Goal: Information Seeking & Learning: Learn about a topic

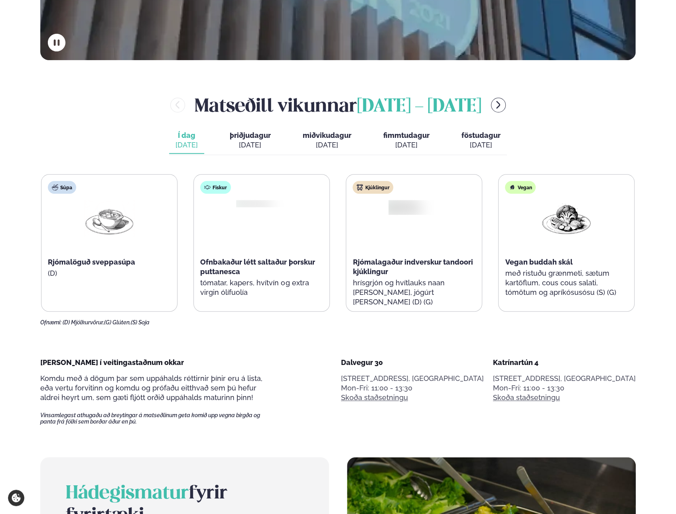
scroll to position [399, 0]
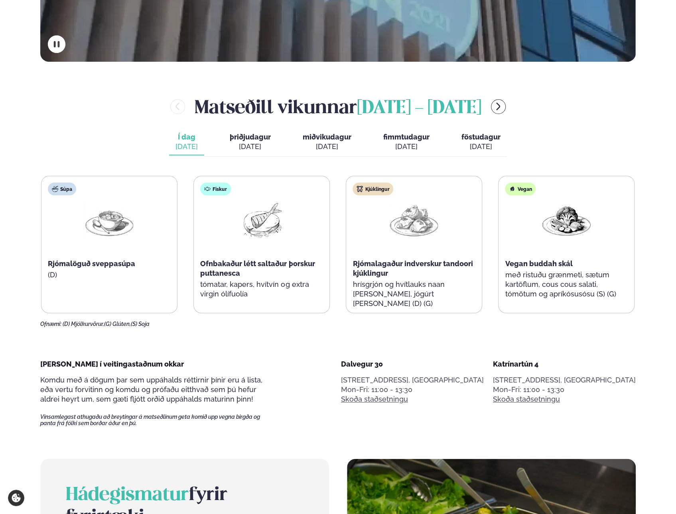
click at [227, 286] on div "Fiskur Ofnbakaður létt saltaður þorskur puttanesca tómatar, kapers, hvítvín og …" at bounding box center [262, 244] width 136 height 137
click at [400, 272] on div "Rjómalagaður indverskur tandoori kjúklingur" at bounding box center [414, 268] width 123 height 19
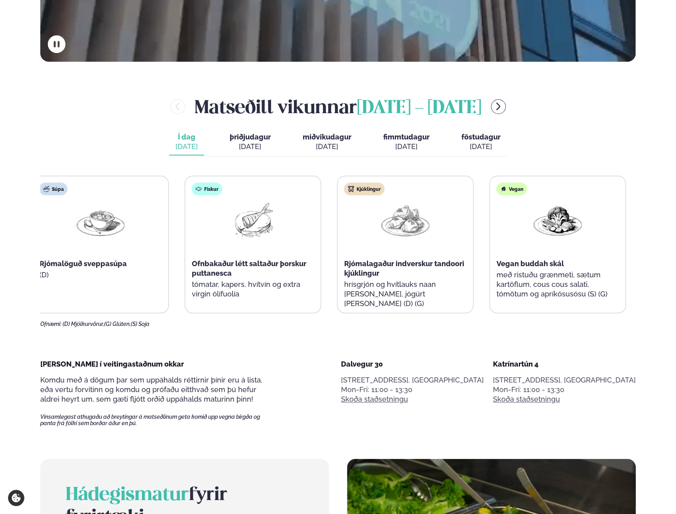
click at [381, 263] on div "Rjómalagaður indverskur tandoori kjúklingur" at bounding box center [405, 268] width 123 height 19
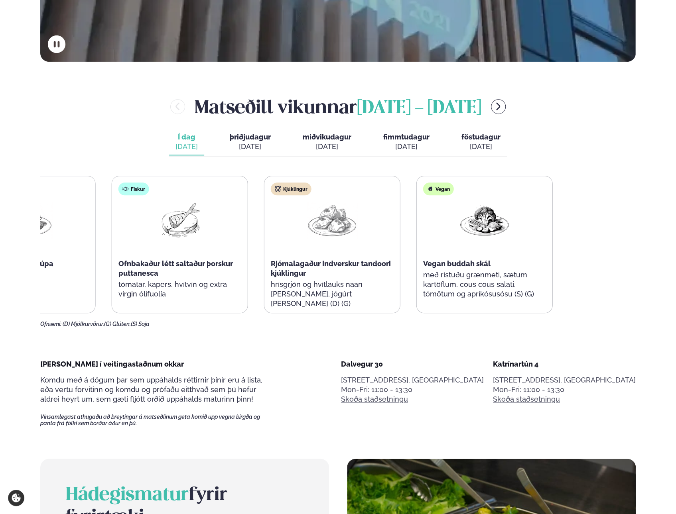
click at [261, 241] on div "Súpa Rjómalöguð sveppasúpa (D) Fiskur Ofnbakaður létt saltaður þorskur puttanes…" at bounding box center [255, 245] width 593 height 138
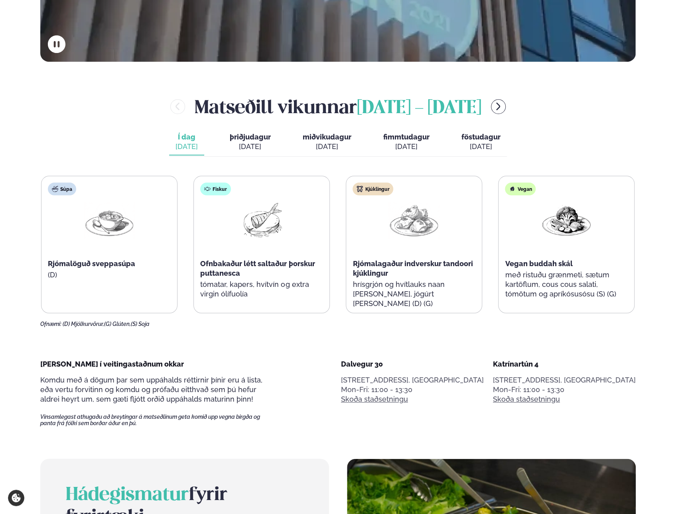
drag, startPoint x: 237, startPoint y: 145, endPoint x: 304, endPoint y: 155, distance: 68.2
click at [237, 145] on div "[DATE]" at bounding box center [250, 147] width 41 height 10
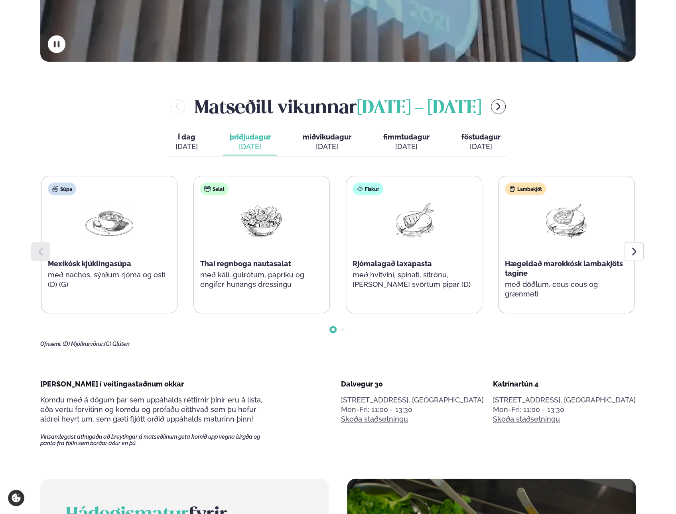
click at [638, 249] on icon at bounding box center [634, 252] width 10 height 10
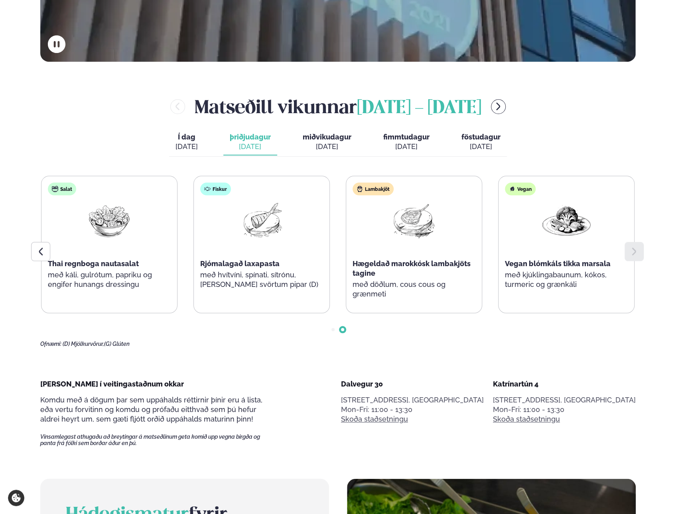
click at [638, 249] on icon at bounding box center [634, 252] width 10 height 10
click at [342, 145] on div "[DATE]" at bounding box center [327, 147] width 49 height 10
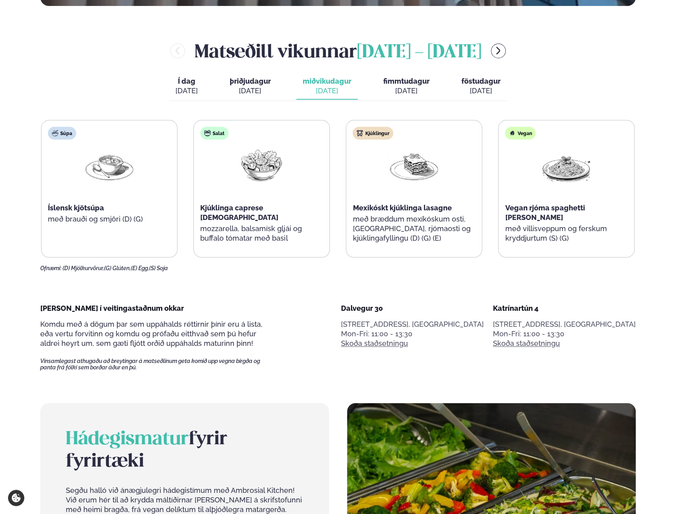
scroll to position [359, 0]
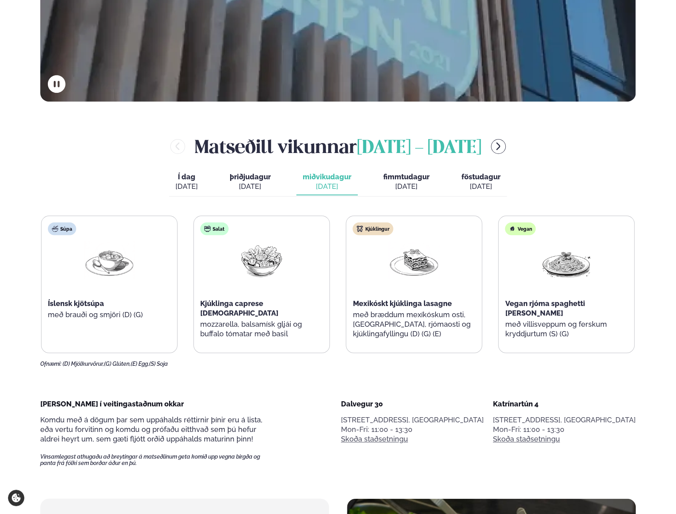
click at [387, 177] on span "fimmtudagur" at bounding box center [406, 177] width 46 height 8
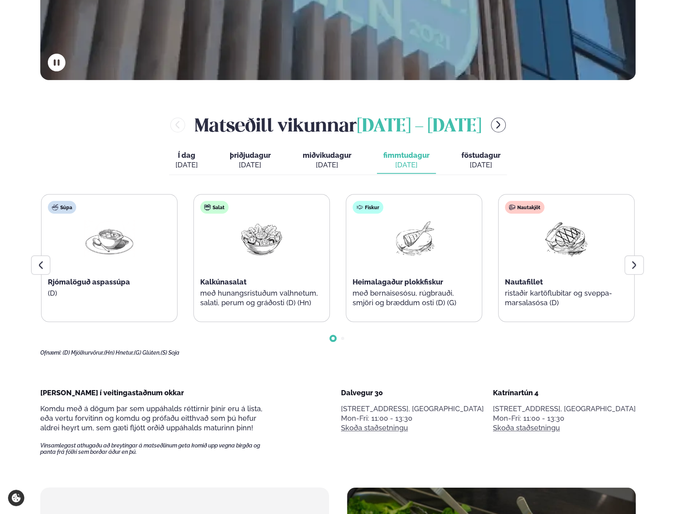
scroll to position [399, 0]
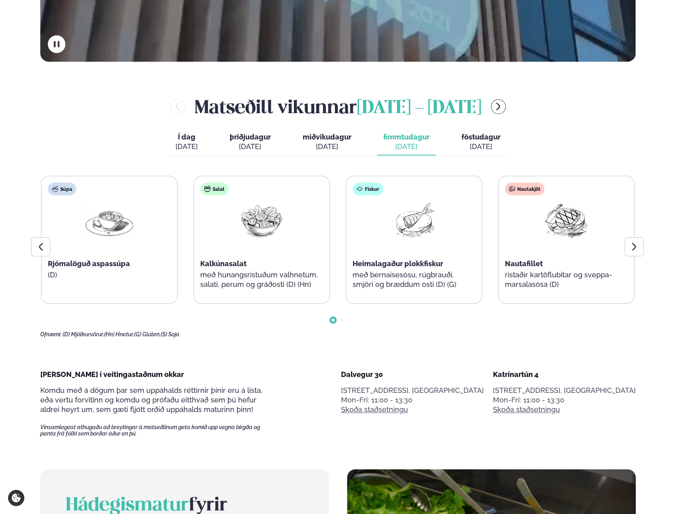
click at [635, 249] on icon at bounding box center [634, 247] width 10 height 10
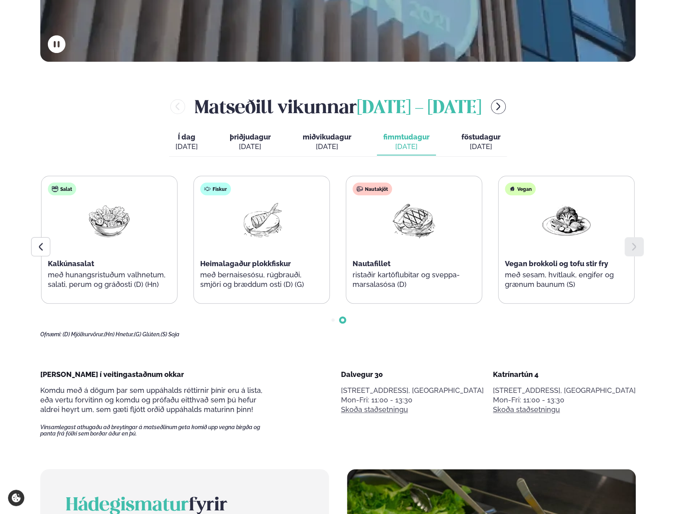
click at [635, 249] on icon at bounding box center [634, 247] width 10 height 10
click at [474, 134] on span "föstudagur" at bounding box center [480, 137] width 39 height 8
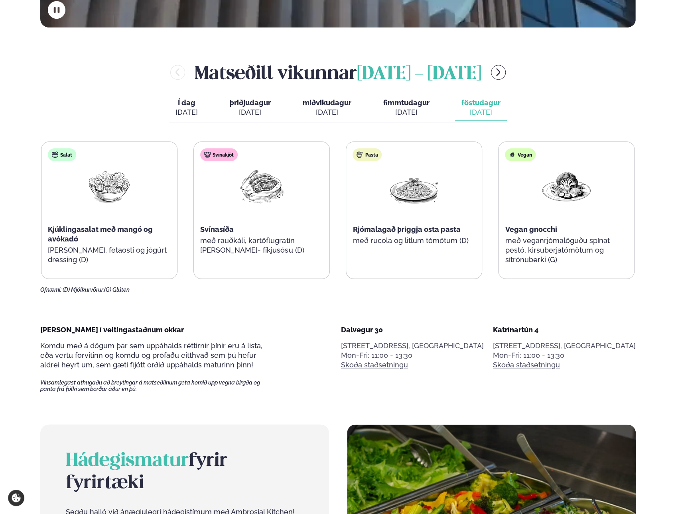
scroll to position [478, 0]
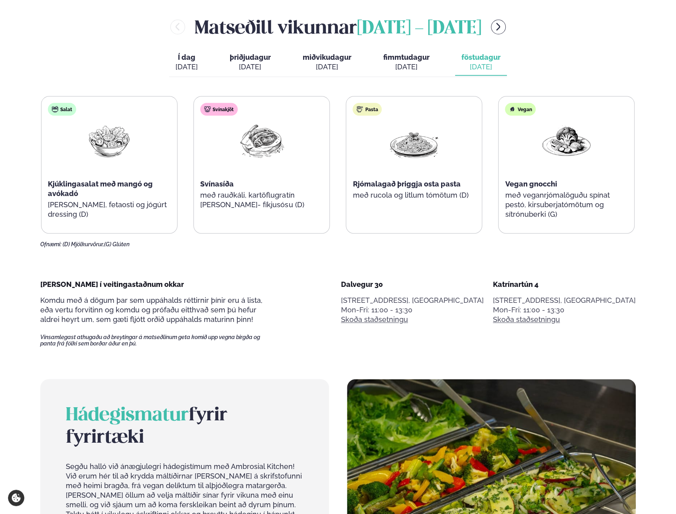
drag, startPoint x: 674, startPoint y: 177, endPoint x: 638, endPoint y: 177, distance: 36.3
